Goal: Information Seeking & Learning: Check status

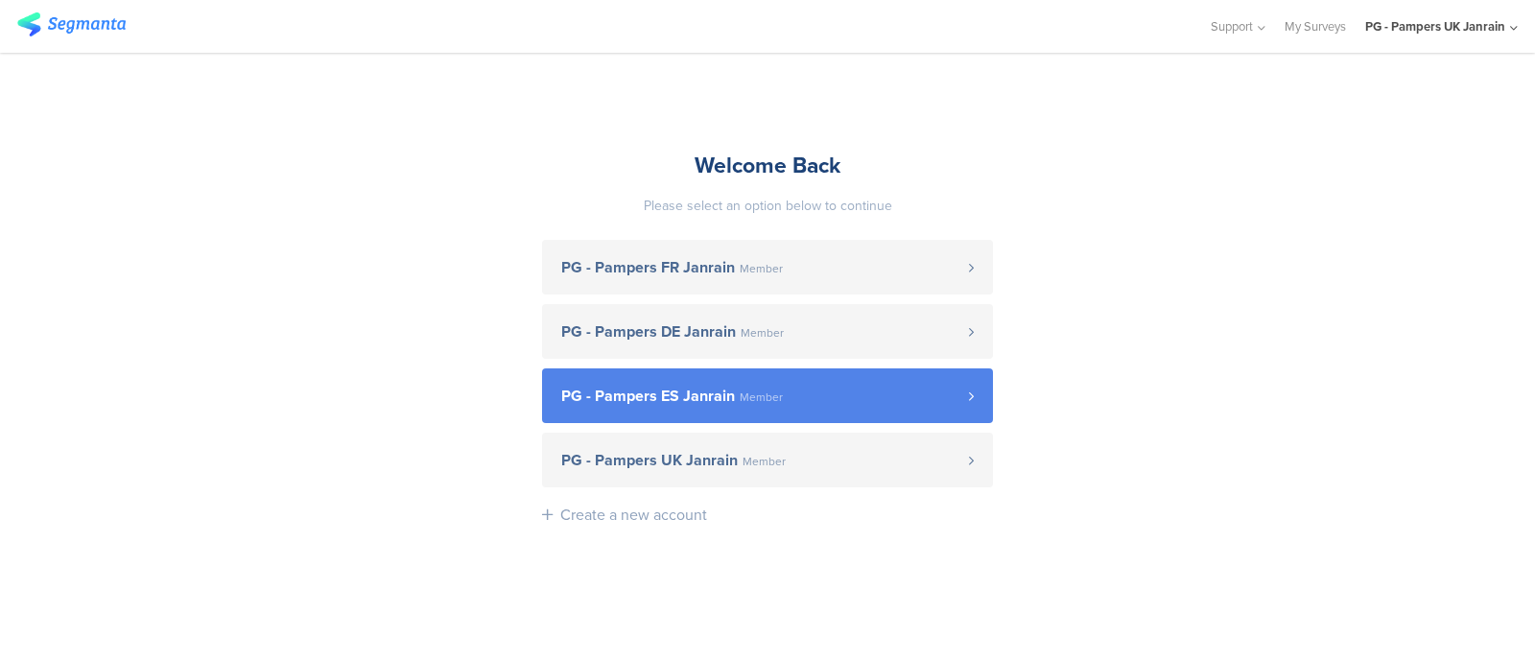
click at [784, 382] on link "PG - Pampers ES Janrain Member" at bounding box center [767, 395] width 451 height 55
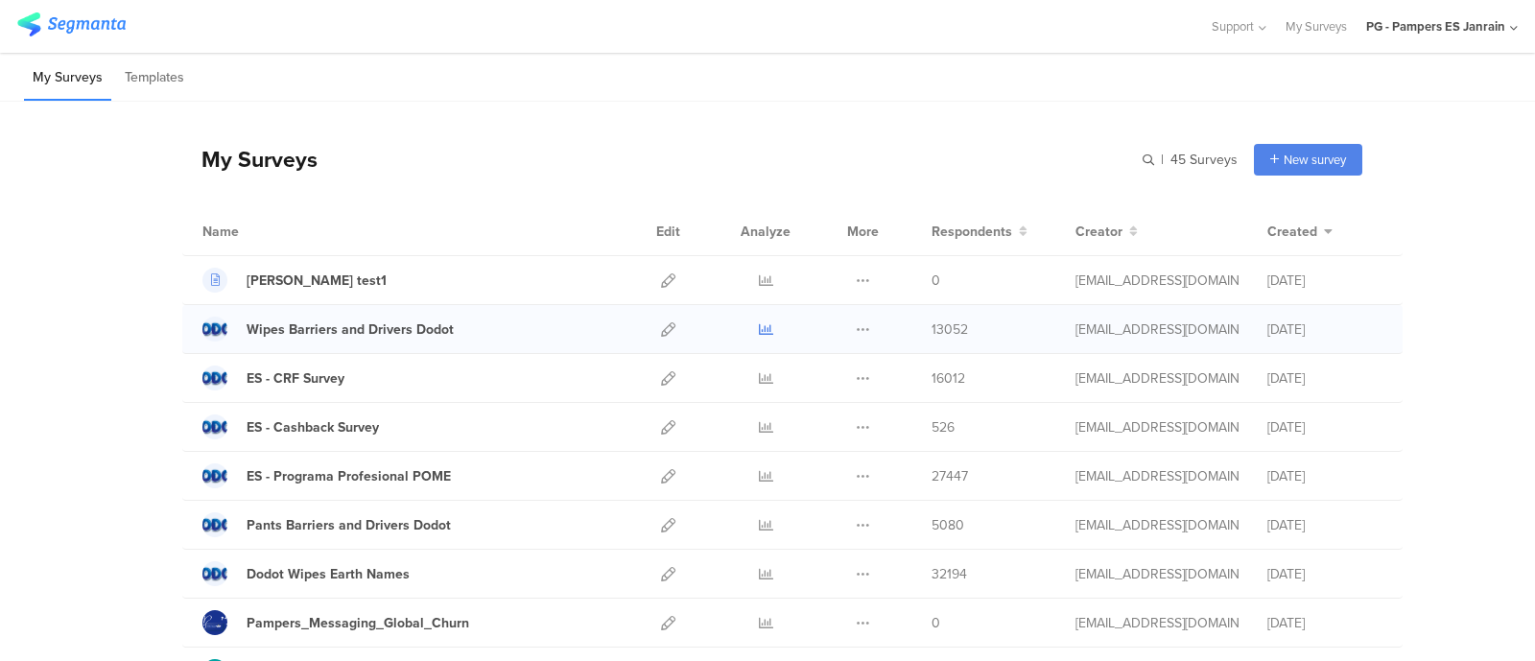
click at [759, 335] on icon at bounding box center [766, 329] width 14 height 14
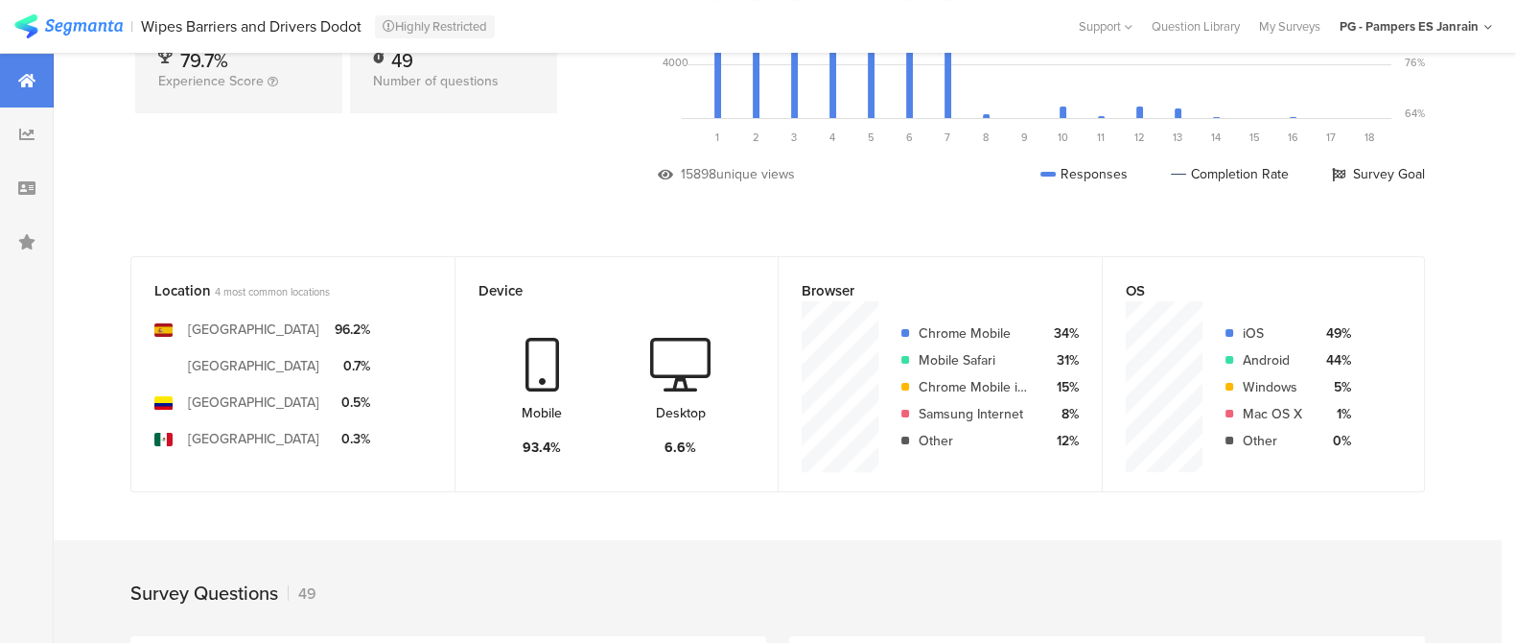
scroll to position [304, 0]
